Goal: Transaction & Acquisition: Purchase product/service

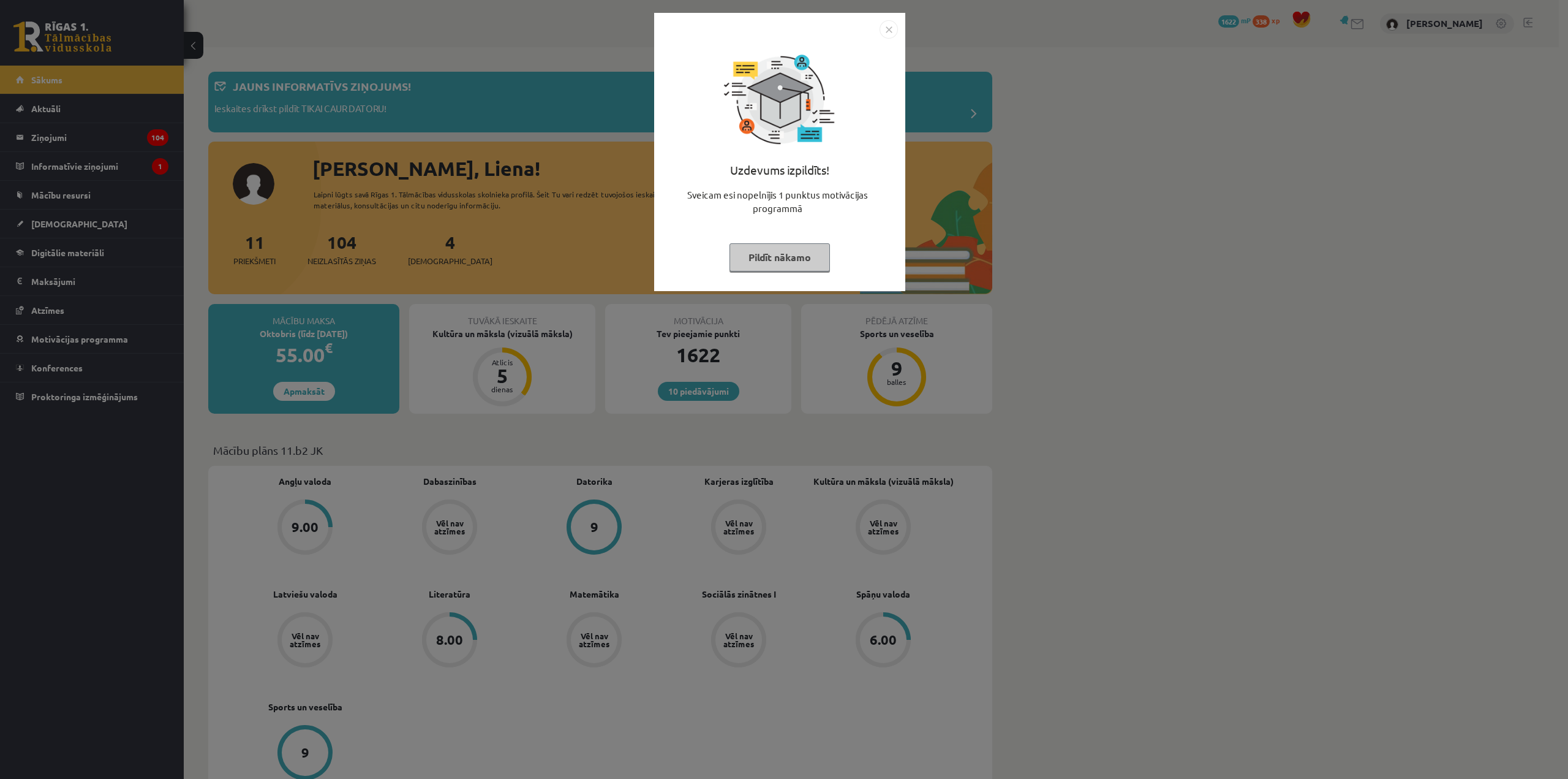
click at [886, 24] on img "Close" at bounding box center [888, 29] width 18 height 18
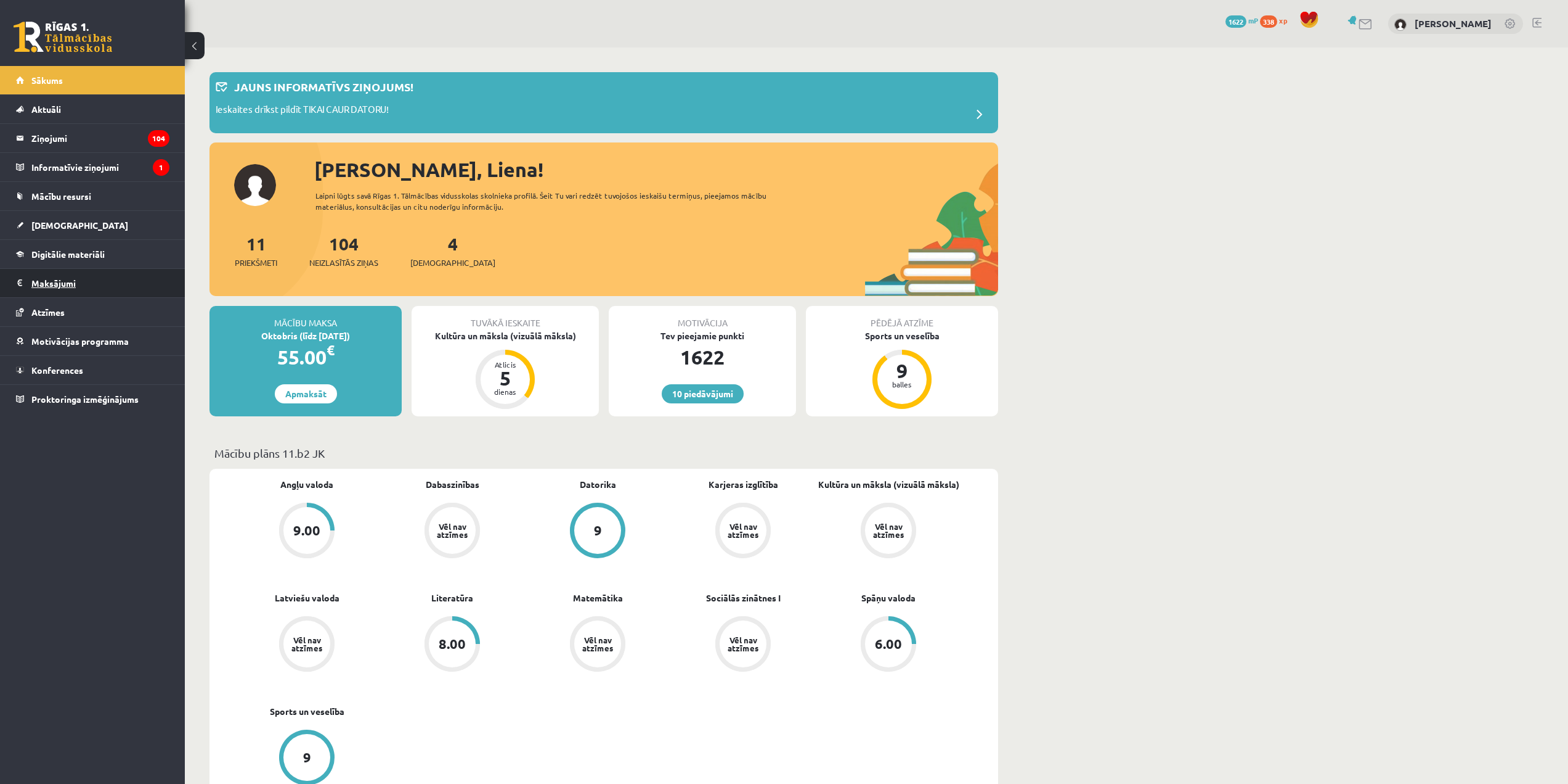
click at [98, 287] on legend "Maksājumi 0" at bounding box center [100, 283] width 138 height 28
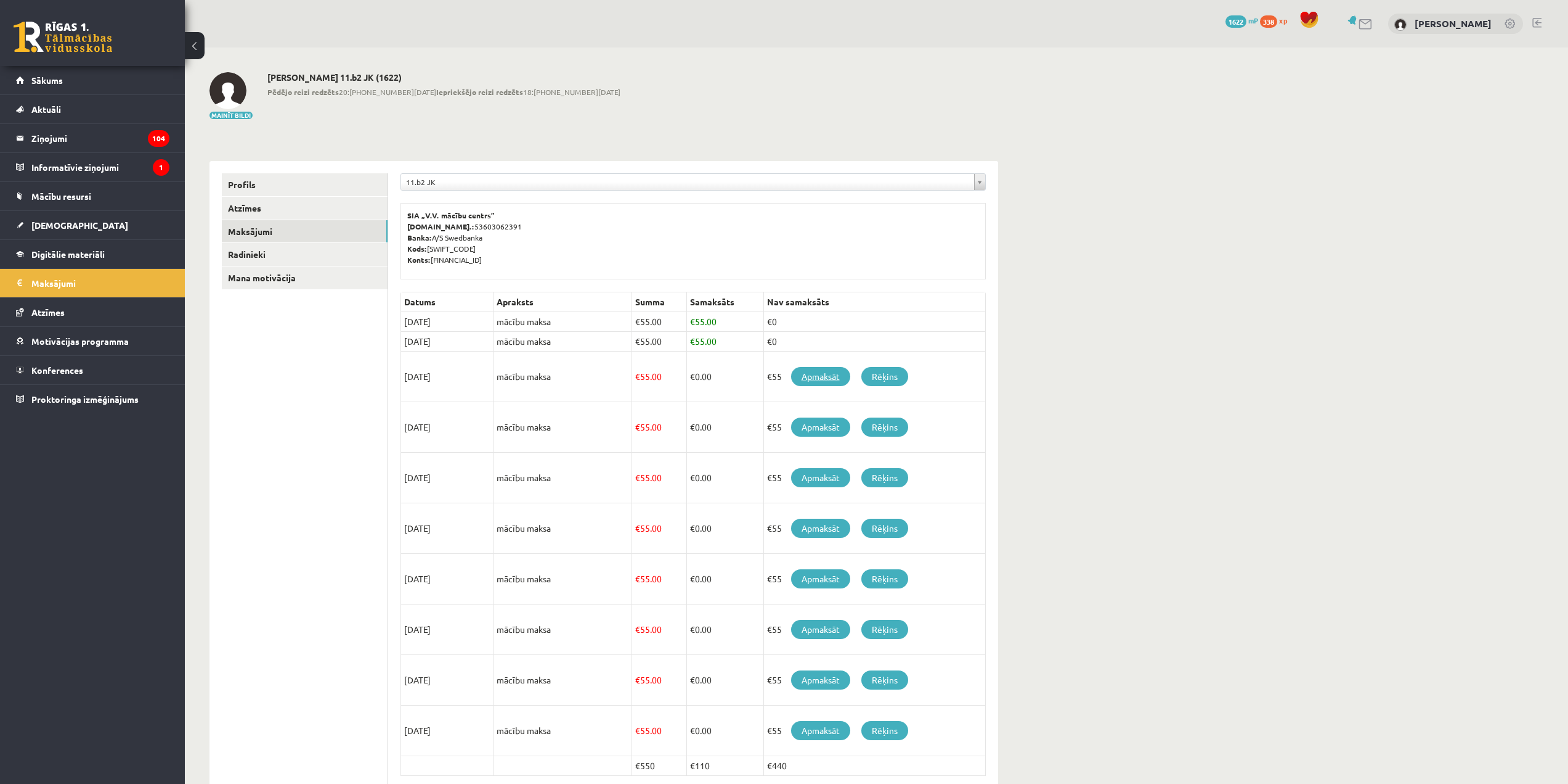
click at [827, 370] on link "Apmaksāt" at bounding box center [821, 376] width 60 height 20
